Goal: Information Seeking & Learning: Learn about a topic

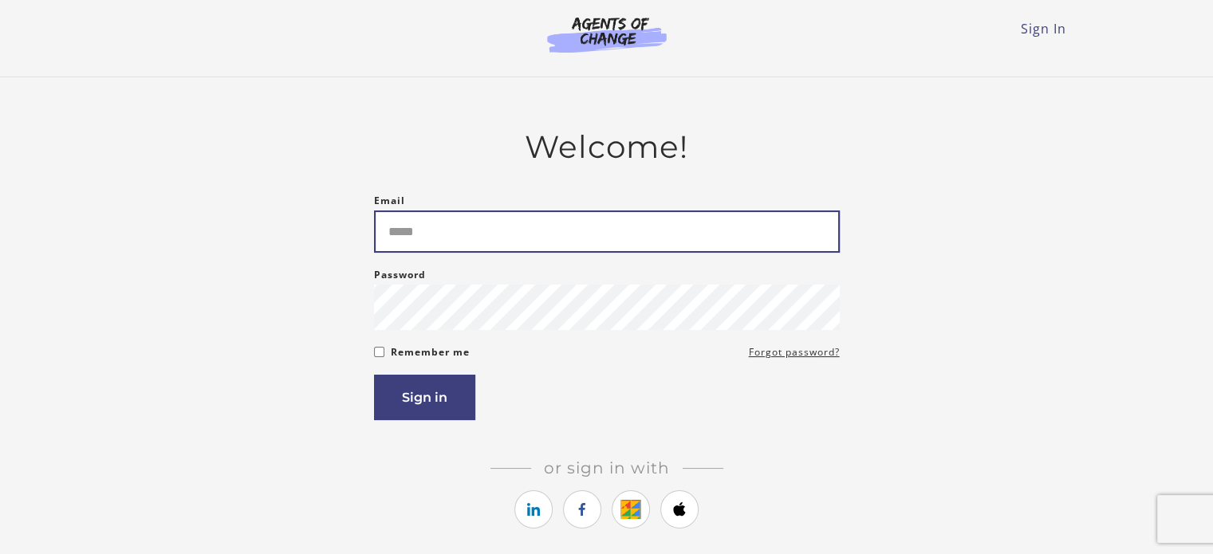
click at [643, 253] on input "Email" at bounding box center [607, 232] width 466 height 42
click at [539, 238] on input "**********" at bounding box center [607, 232] width 466 height 42
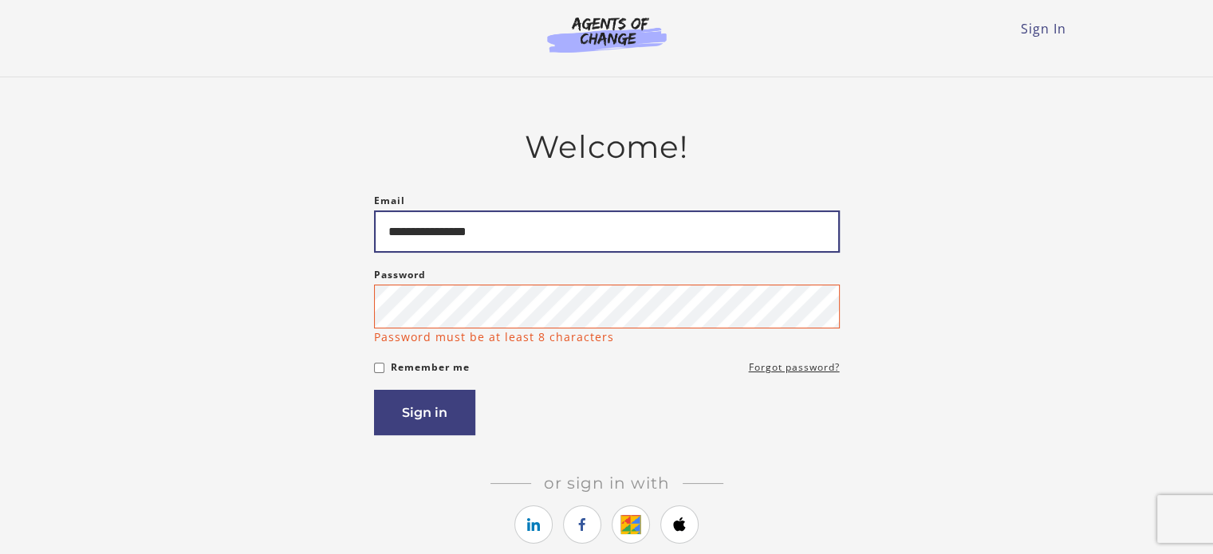
click at [539, 238] on input "**********" at bounding box center [607, 232] width 466 height 42
type input "*"
click at [539, 238] on input "Email" at bounding box center [607, 232] width 466 height 42
type input "**********"
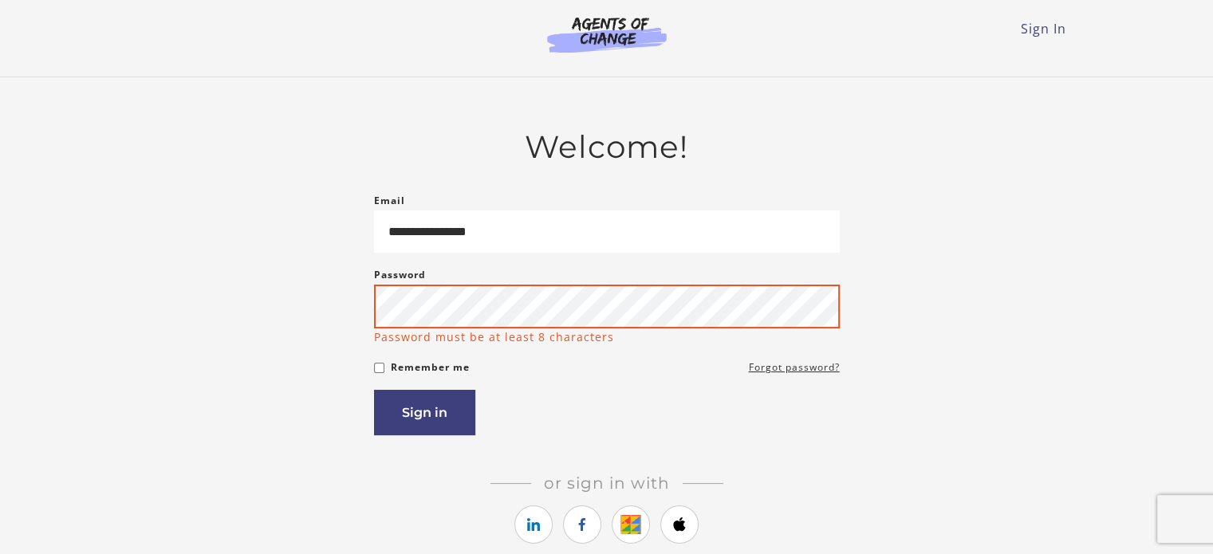
click at [374, 390] on button "Sign in" at bounding box center [424, 412] width 101 height 45
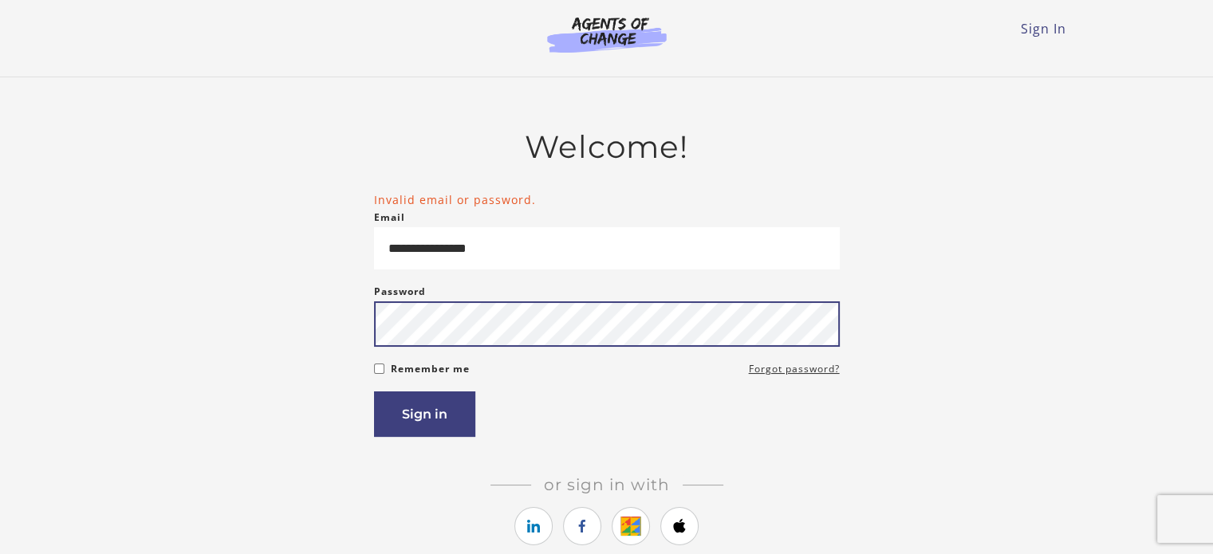
click at [374, 392] on button "Sign in" at bounding box center [424, 414] width 101 height 45
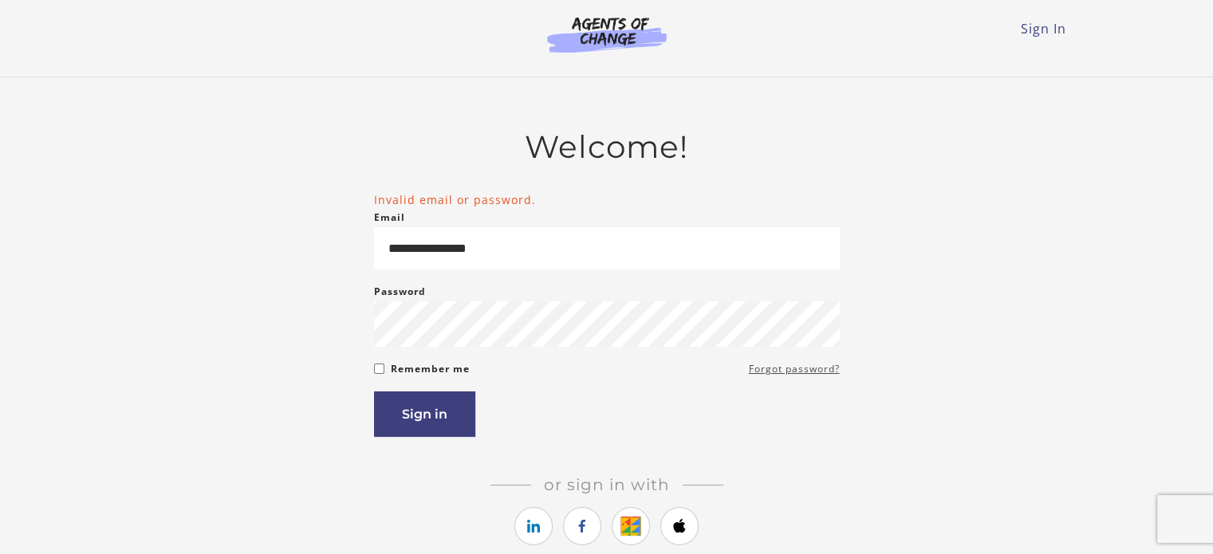
click at [817, 369] on link "Forgot password?" at bounding box center [794, 369] width 91 height 19
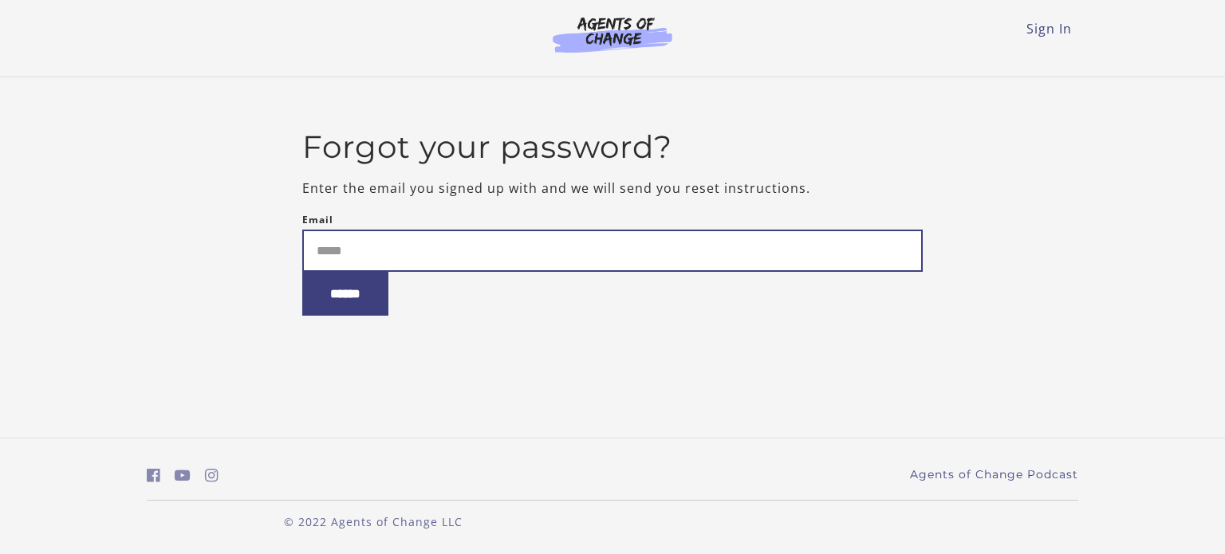
click at [357, 236] on input "Email" at bounding box center [612, 251] width 621 height 42
click at [359, 245] on input "Email" at bounding box center [612, 251] width 621 height 42
click at [483, 237] on input "Email" at bounding box center [612, 251] width 621 height 42
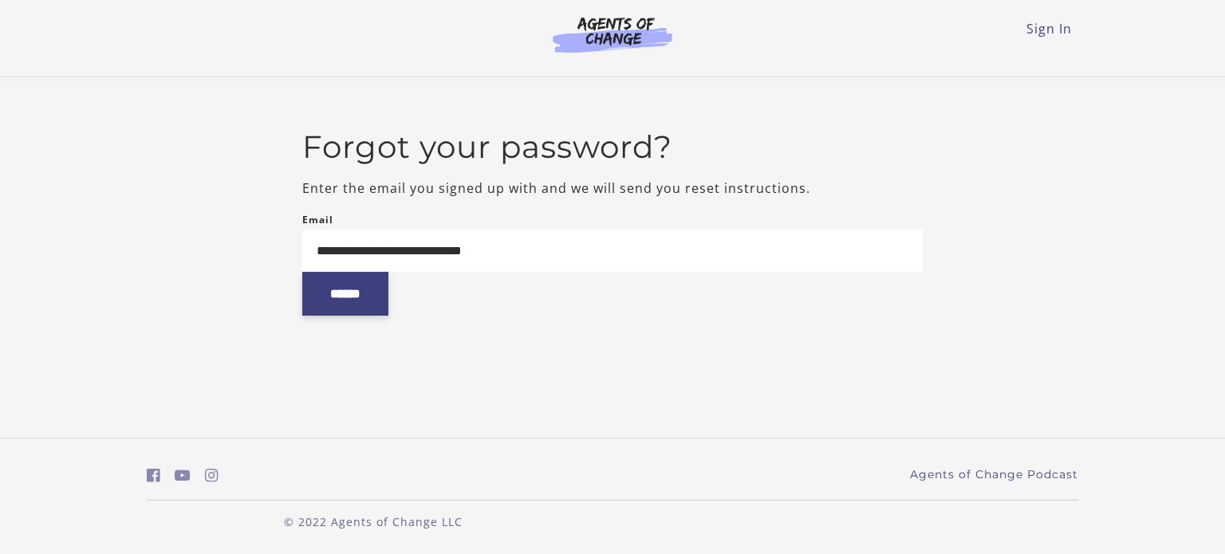
type input "**********"
click at [350, 295] on input "******" at bounding box center [345, 294] width 86 height 44
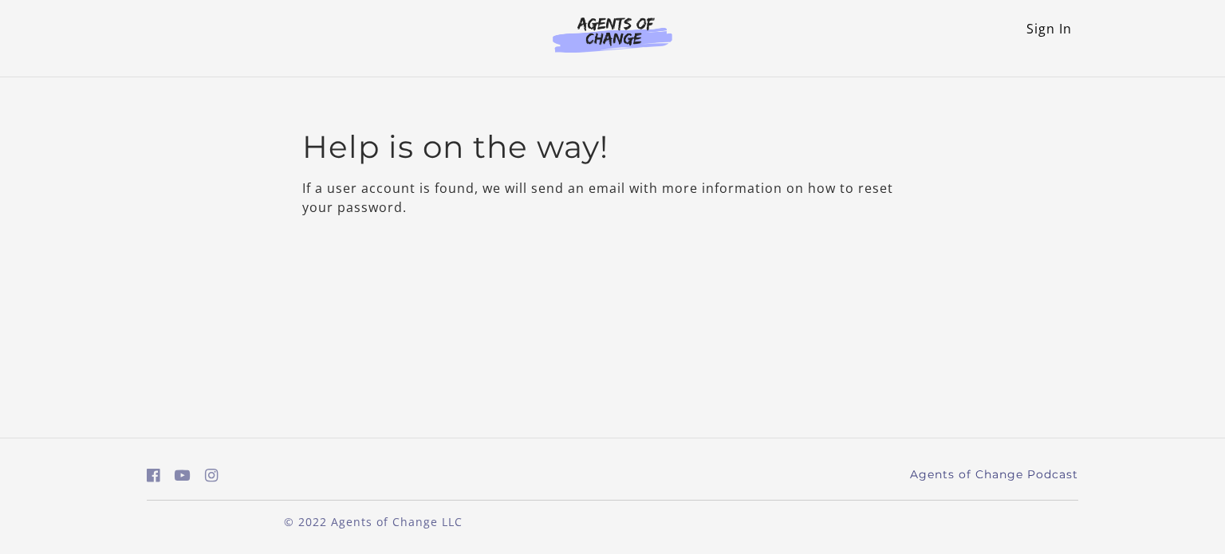
click at [1053, 37] on link "Sign In" at bounding box center [1048, 29] width 45 height 18
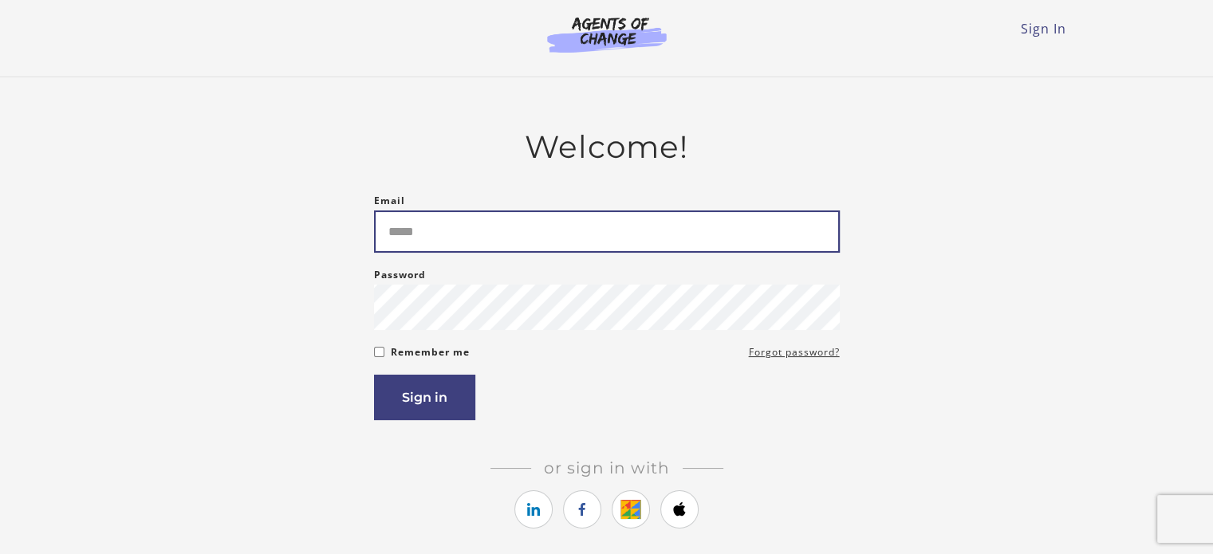
click at [422, 226] on input "Email" at bounding box center [607, 232] width 466 height 42
type input "**********"
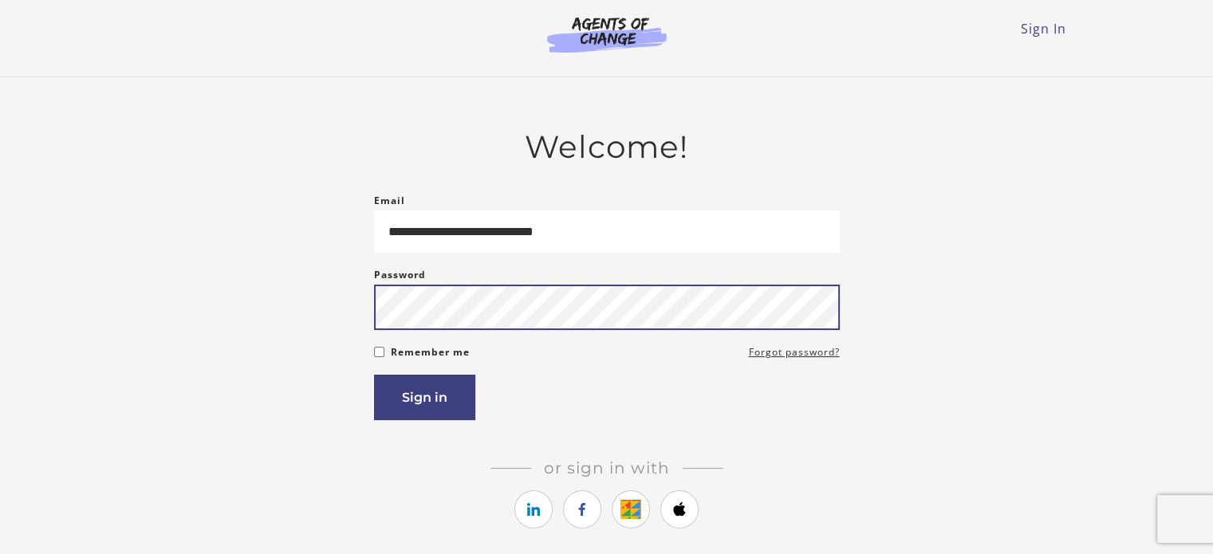
click at [374, 375] on button "Sign in" at bounding box center [424, 397] width 101 height 45
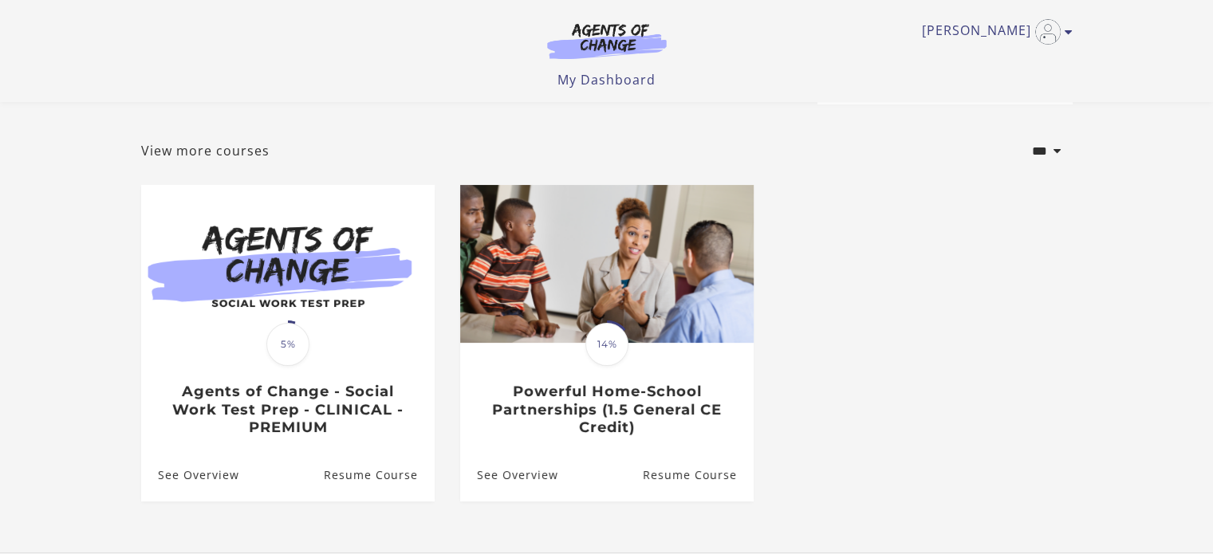
scroll to position [64, 0]
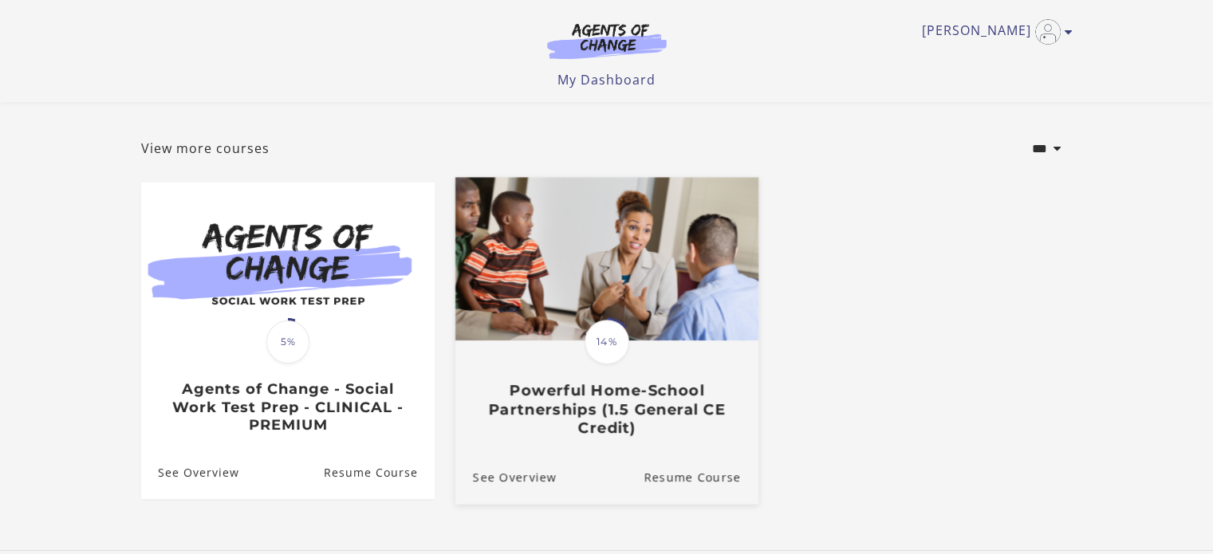
click at [562, 415] on h3 "Powerful Home-School Partnerships (1.5 General CE Credit)" at bounding box center [606, 410] width 268 height 56
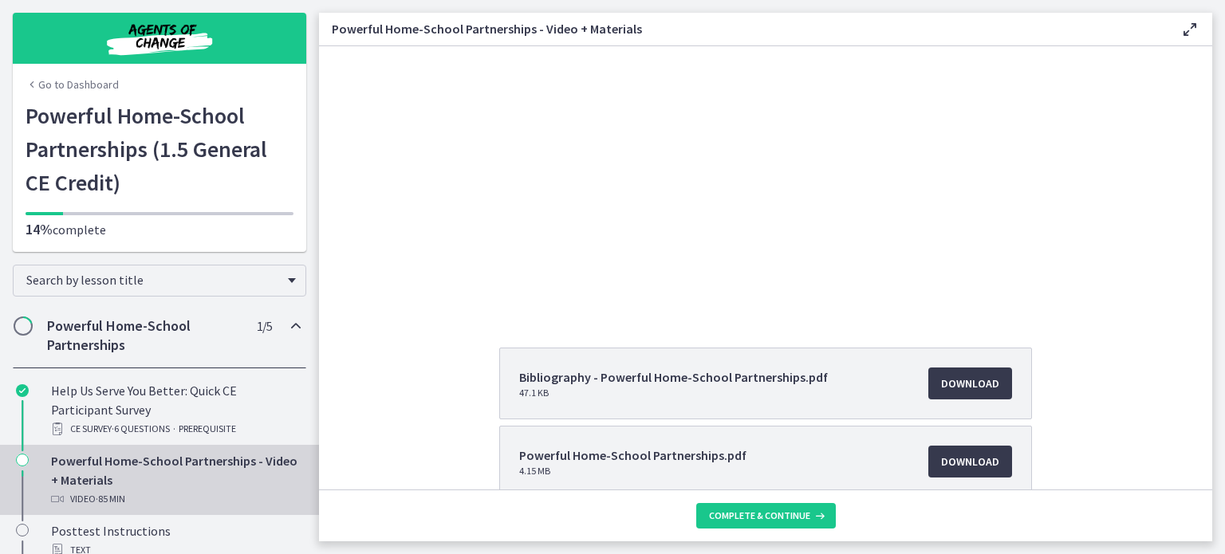
scroll to position [84, 0]
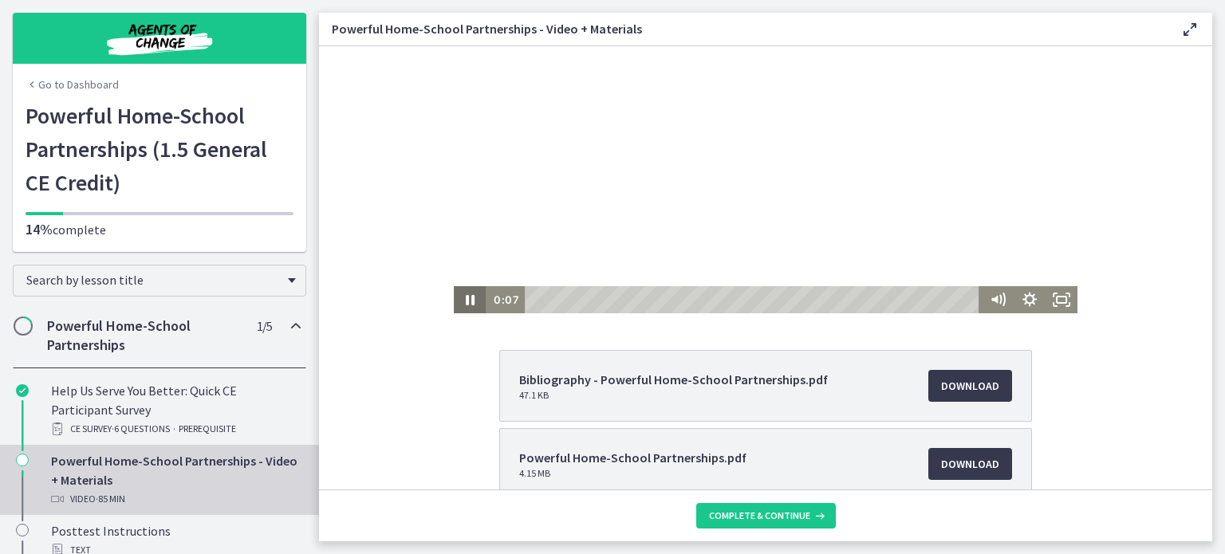
click at [462, 301] on icon "Pause" at bounding box center [470, 299] width 32 height 27
drag, startPoint x: 469, startPoint y: 64, endPoint x: 568, endPoint y: 63, distance: 98.9
click at [568, 63] on div at bounding box center [766, 138] width 624 height 351
click at [466, 300] on icon "Pause" at bounding box center [470, 300] width 9 height 10
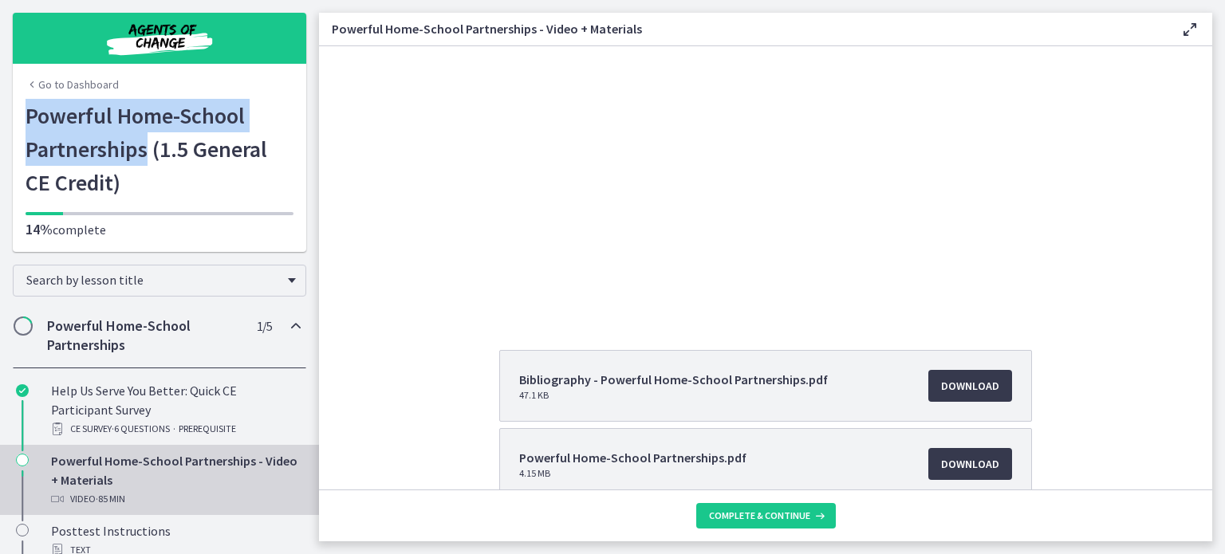
drag, startPoint x: 21, startPoint y: 117, endPoint x: 141, endPoint y: 155, distance: 126.3
click at [141, 155] on h1 "Powerful Home-School Partnerships (1.5 General CE Credit)" at bounding box center [160, 149] width 268 height 100
copy h1 "Powerful Home-School Partnerships"
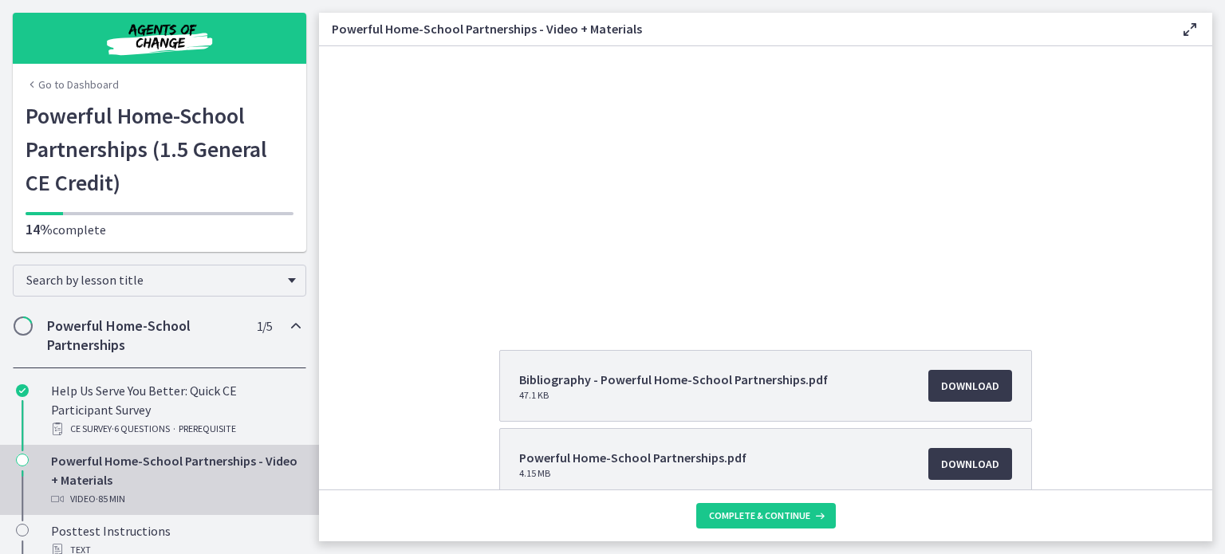
click at [213, 199] on div "14% complete" at bounding box center [160, 219] width 268 height 40
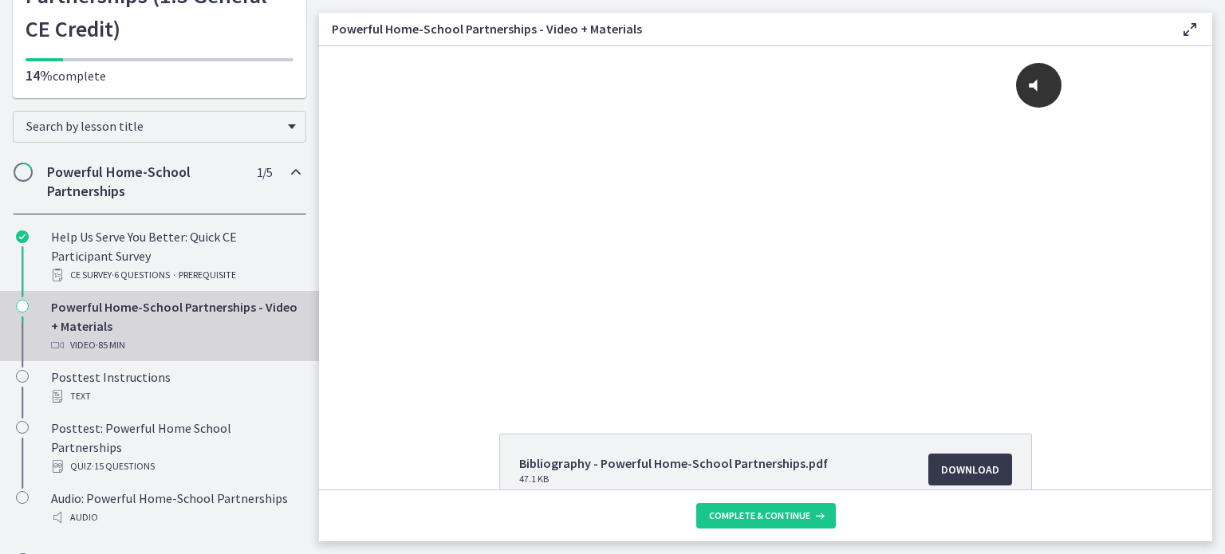
scroll to position [185, 0]
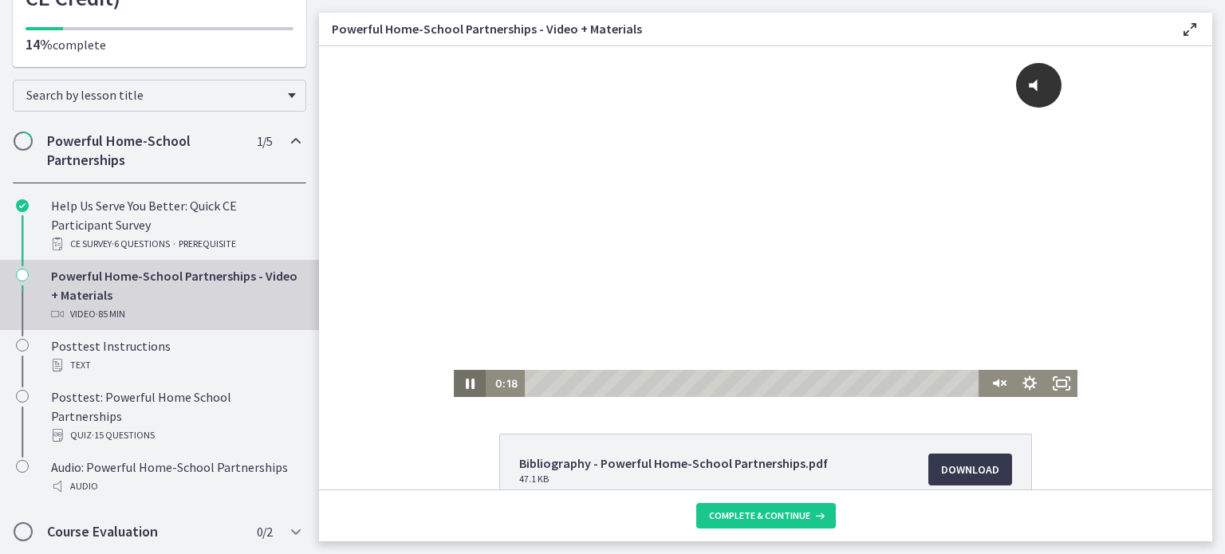
click at [464, 388] on icon "Pause" at bounding box center [470, 383] width 32 height 27
click at [464, 388] on icon "Play Video" at bounding box center [471, 383] width 32 height 27
click at [684, 281] on div "Click for sound @keyframes VOLUME_SMALL_WAVE_FLASH { 0% { opacity: 0; } 33% { o…" at bounding box center [766, 208] width 624 height 324
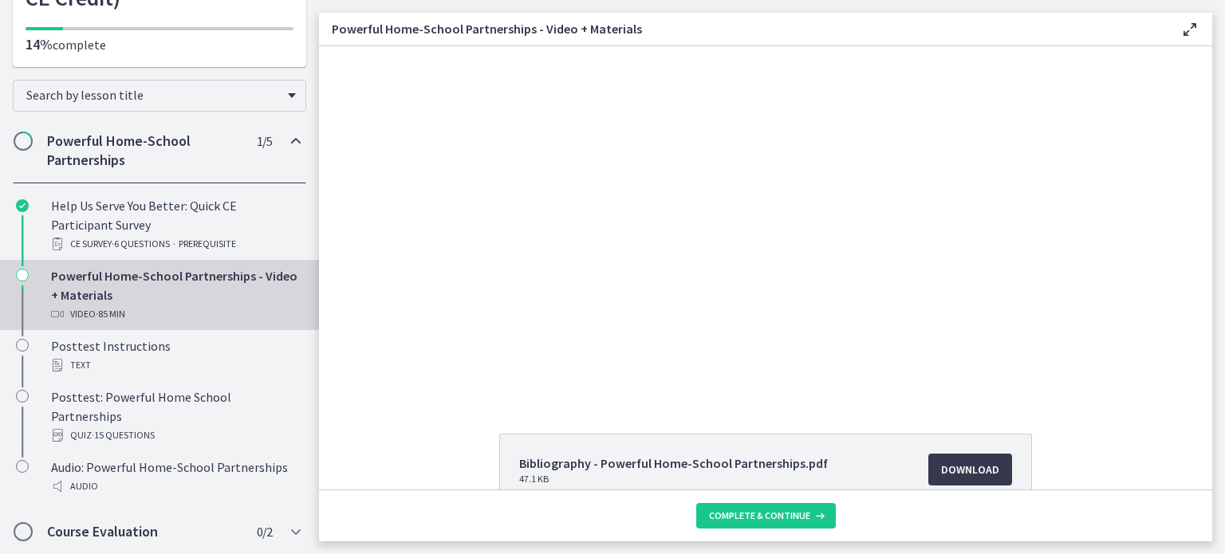
click at [459, 499] on footer "Complete & continue" at bounding box center [765, 516] width 893 height 52
